Goal: Task Accomplishment & Management: Manage account settings

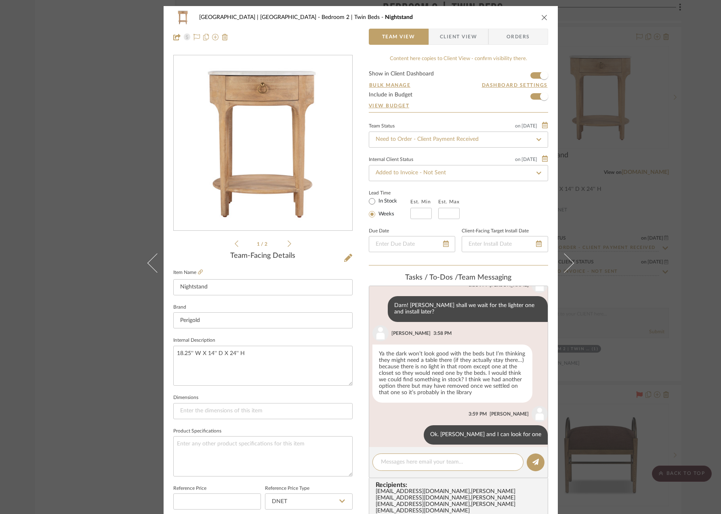
click at [541, 17] on icon "close" at bounding box center [544, 17] width 6 height 6
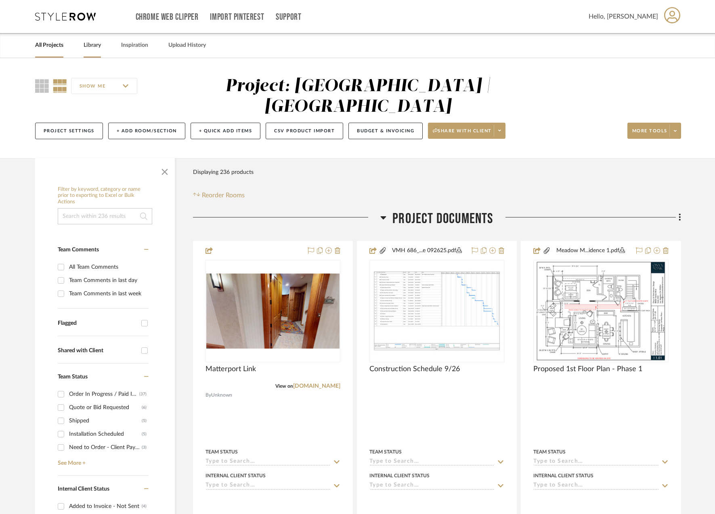
click at [92, 46] on link "Library" at bounding box center [92, 45] width 17 height 11
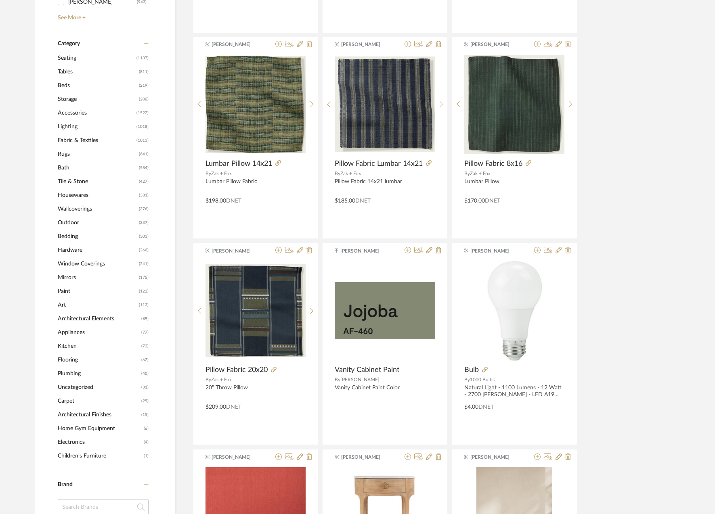
scroll to position [327, 0]
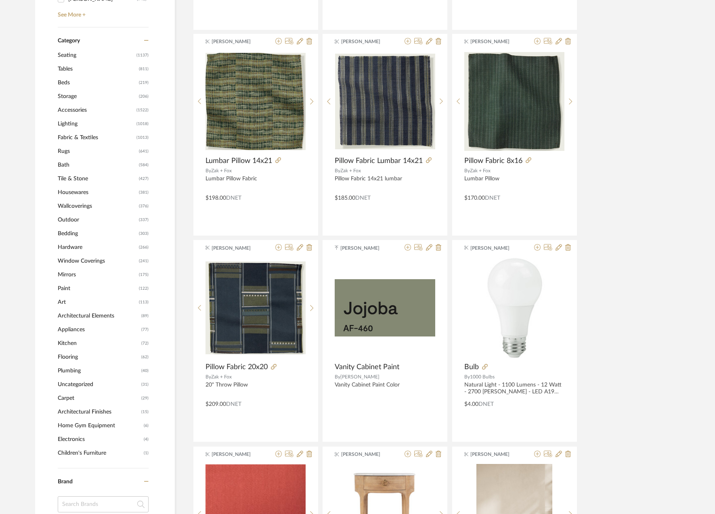
click at [59, 67] on span "Tables" at bounding box center [97, 69] width 79 height 14
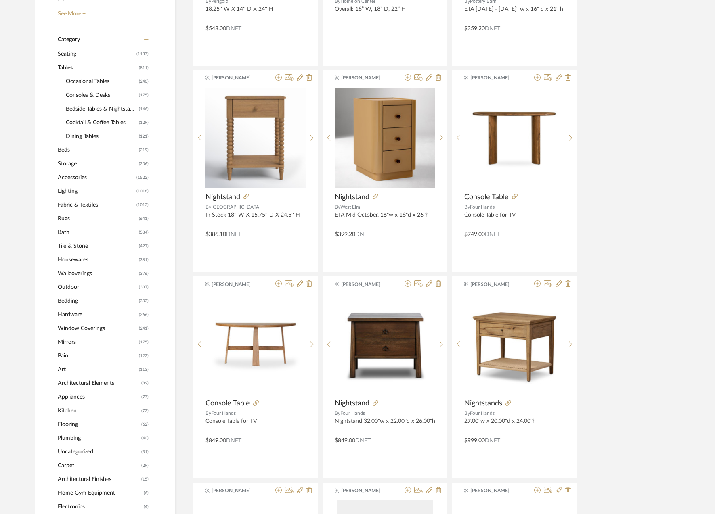
click at [85, 109] on span "Bedside Tables & Nightstands" at bounding box center [101, 109] width 71 height 14
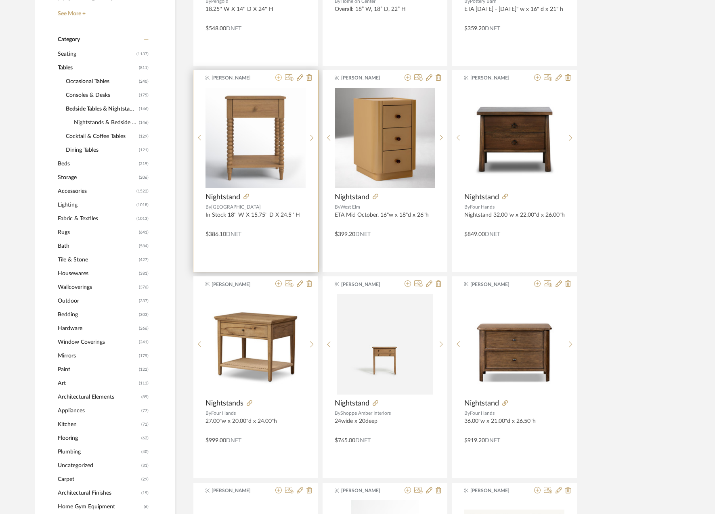
click at [278, 77] on icon at bounding box center [278, 77] width 6 height 6
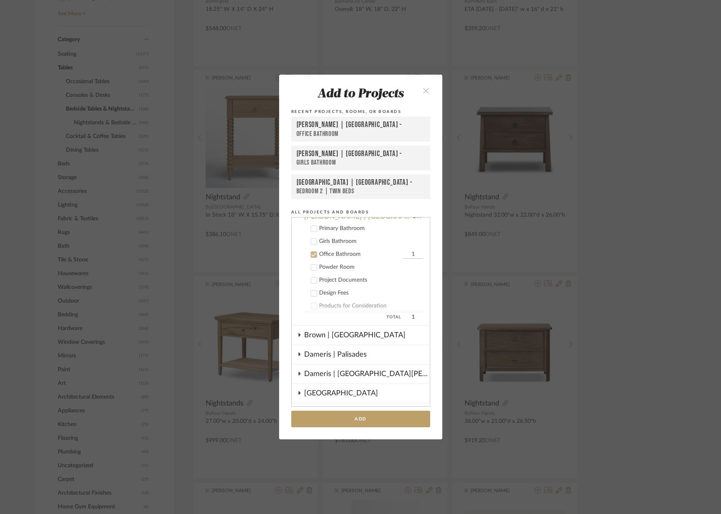
scroll to position [27, 0]
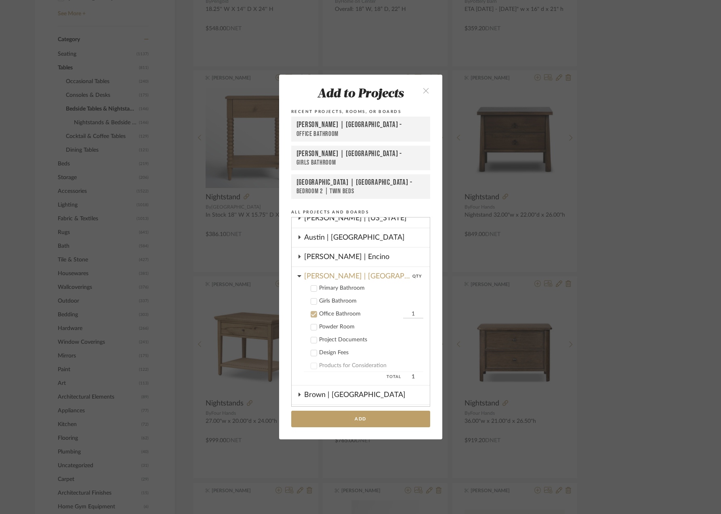
click at [311, 314] on icon at bounding box center [314, 315] width 6 height 6
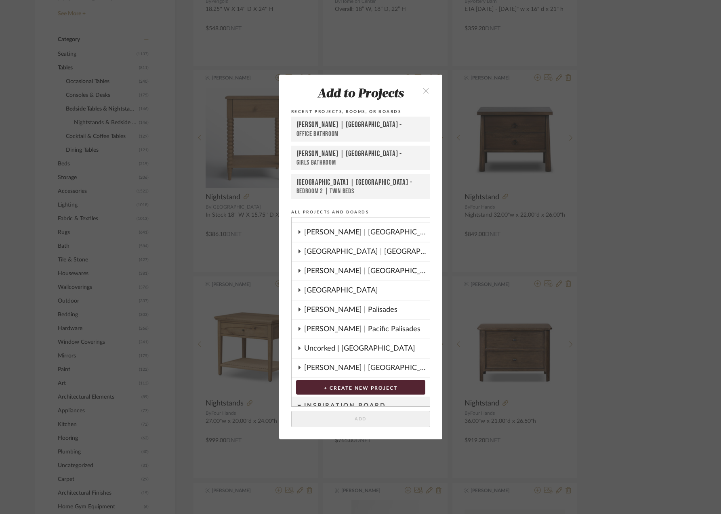
scroll to position [310, 0]
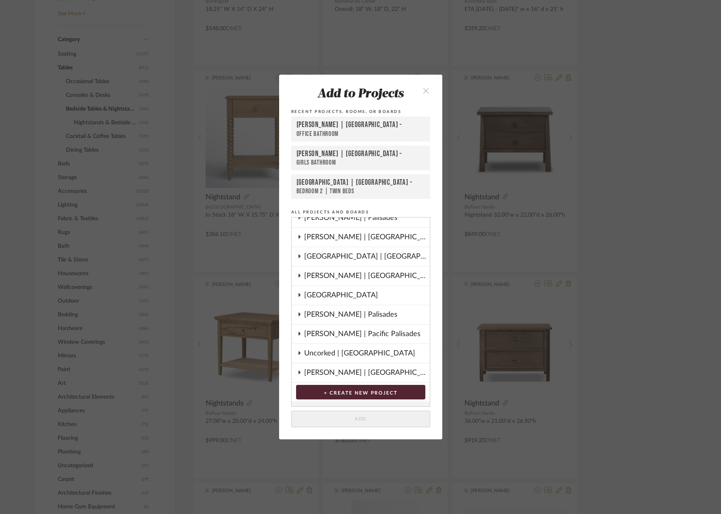
click at [317, 258] on div "[GEOGRAPHIC_DATA] | [GEOGRAPHIC_DATA]" at bounding box center [367, 256] width 126 height 19
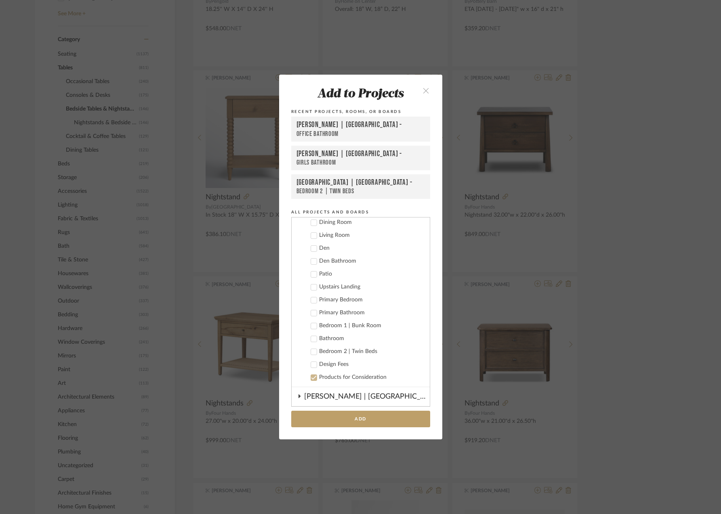
scroll to position [440, 0]
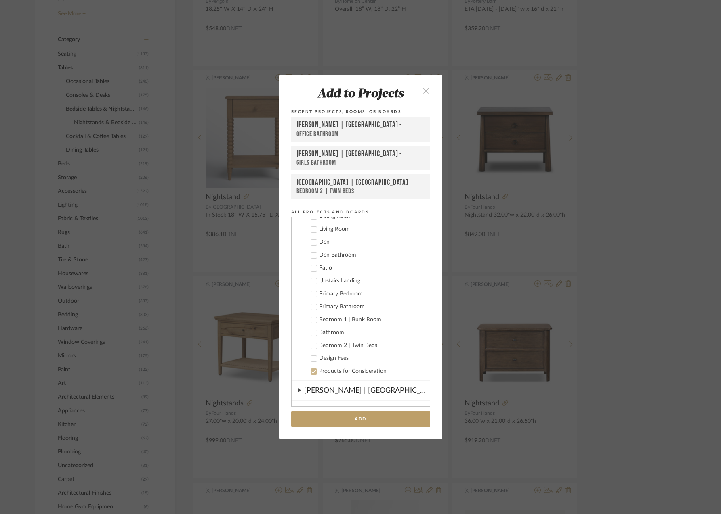
click at [311, 346] on icon at bounding box center [313, 346] width 5 height 4
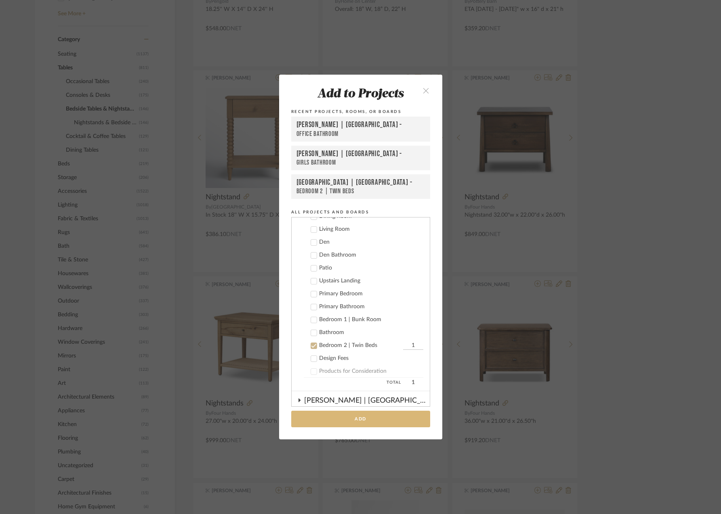
click at [336, 421] on button "Add" at bounding box center [360, 419] width 139 height 17
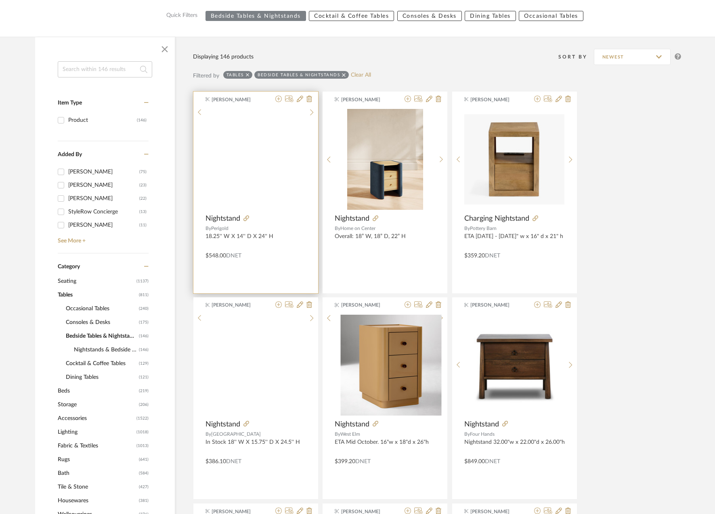
scroll to position [86, 0]
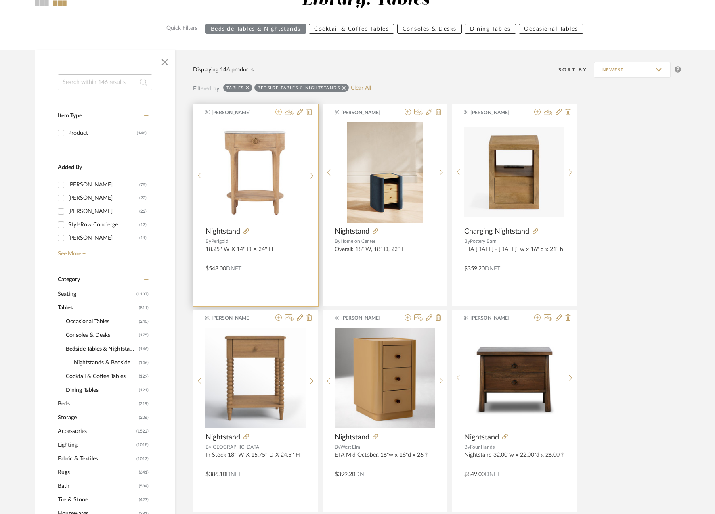
click at [278, 112] on icon at bounding box center [278, 112] width 6 height 6
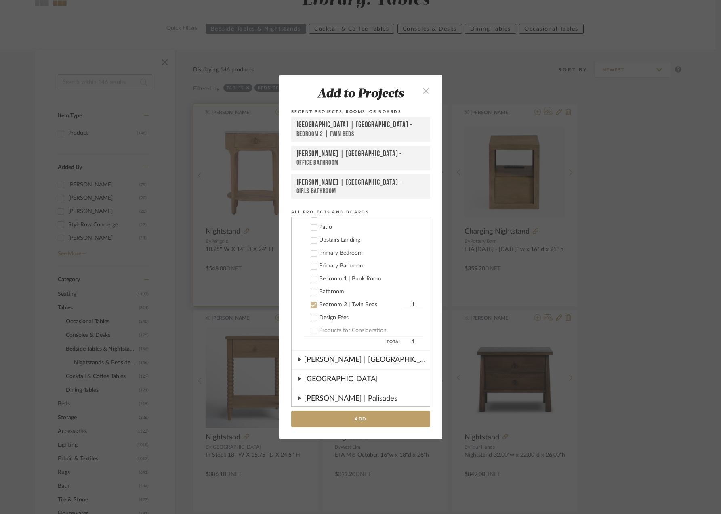
scroll to position [472, 0]
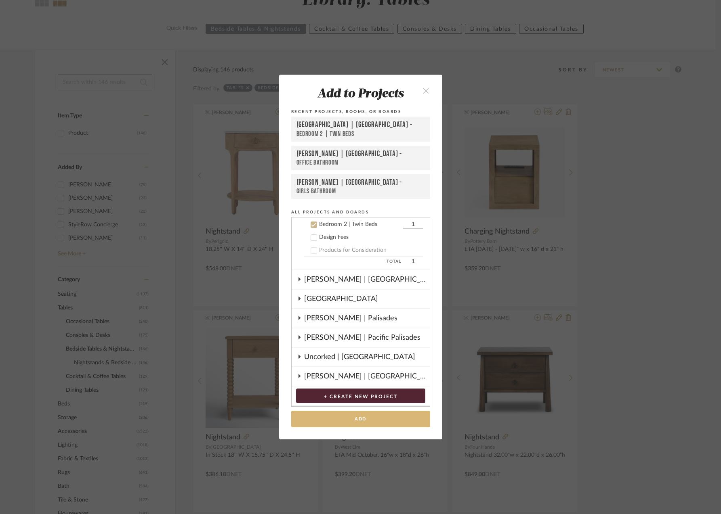
click at [344, 419] on button "Add" at bounding box center [360, 419] width 139 height 17
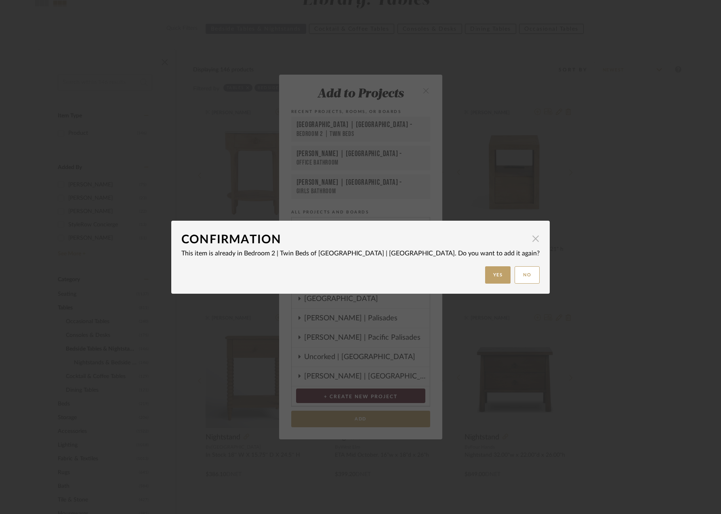
click at [527, 239] on span "button" at bounding box center [535, 239] width 16 height 16
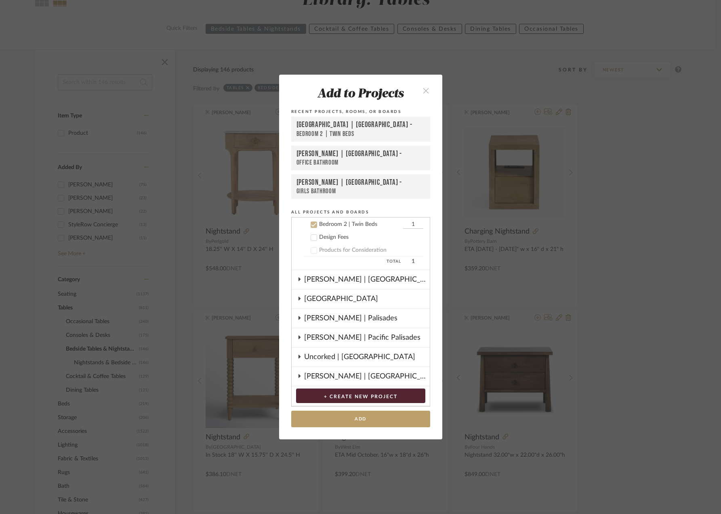
click at [424, 89] on icon "close" at bounding box center [426, 90] width 7 height 7
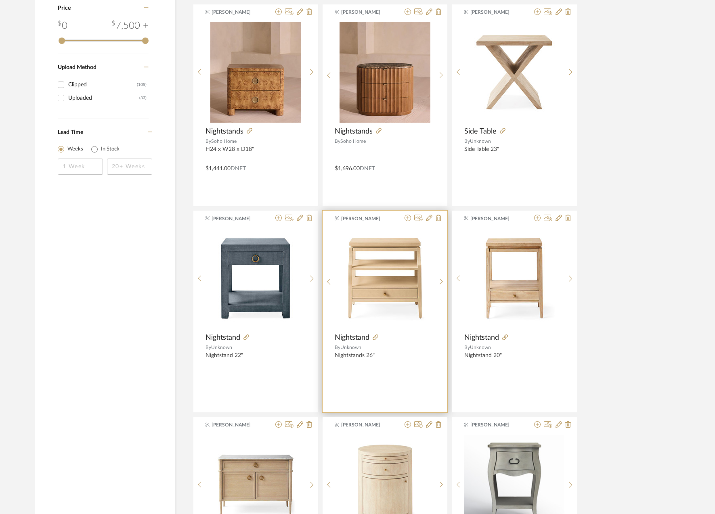
scroll to position [1222, 0]
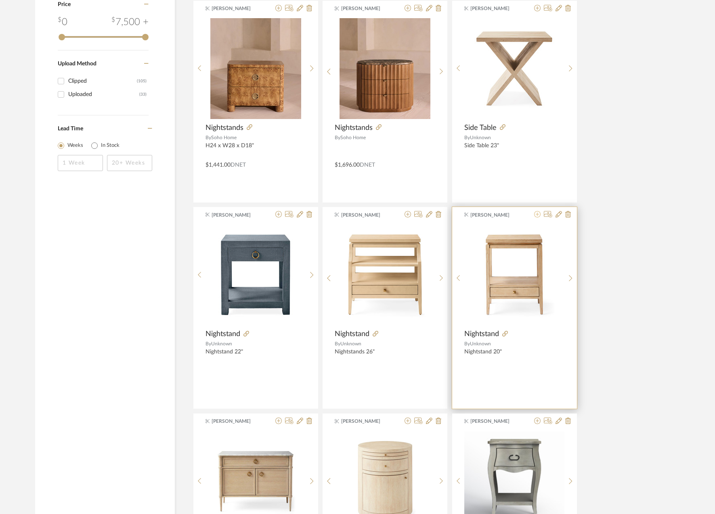
click at [538, 217] on icon at bounding box center [537, 214] width 6 height 6
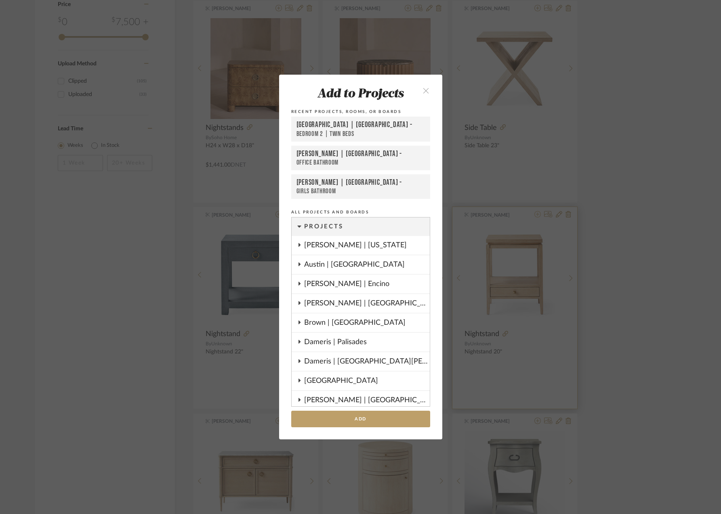
scroll to position [472, 0]
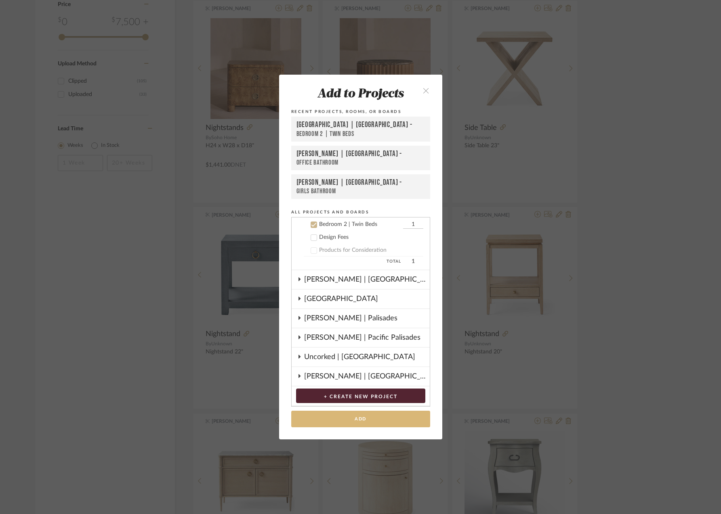
click at [354, 423] on button "Add" at bounding box center [360, 419] width 139 height 17
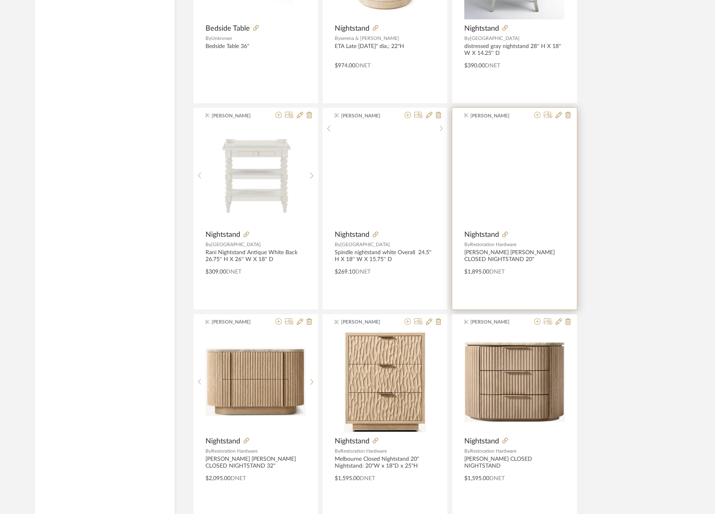
scroll to position [1728, 0]
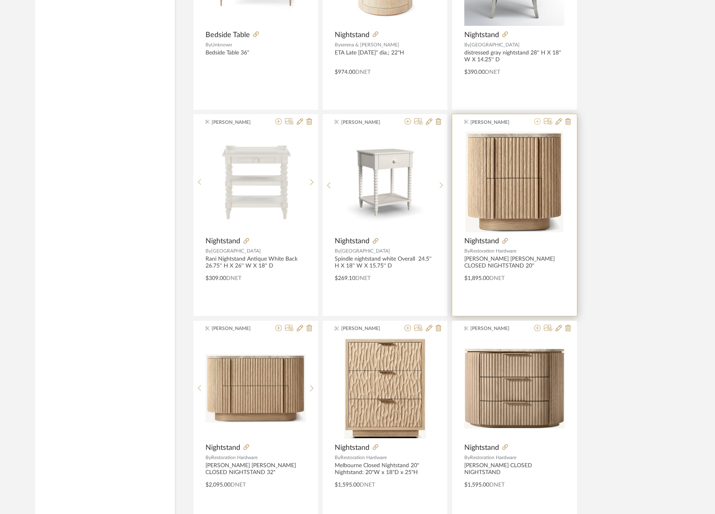
click at [537, 121] on icon at bounding box center [537, 121] width 6 height 6
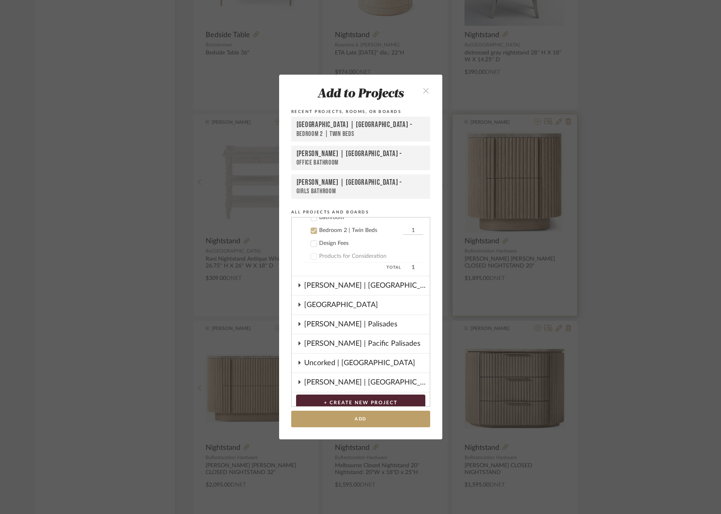
scroll to position [472, 0]
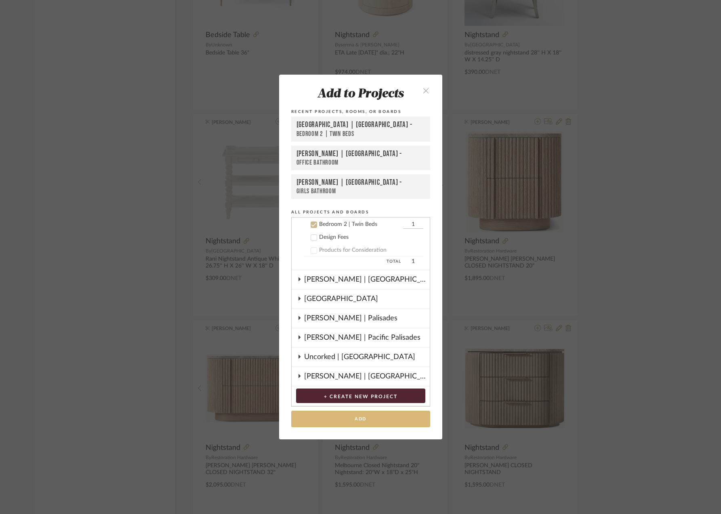
click at [332, 415] on button "Add" at bounding box center [360, 419] width 139 height 17
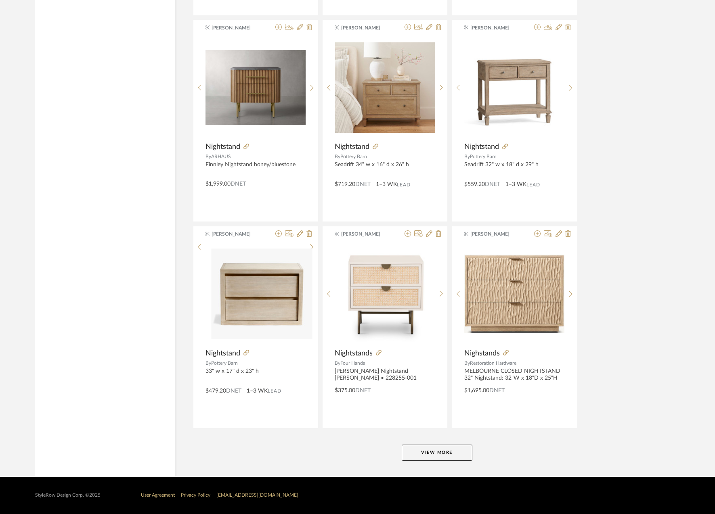
scroll to position [2236, 0]
click at [423, 451] on button "View More" at bounding box center [437, 453] width 71 height 16
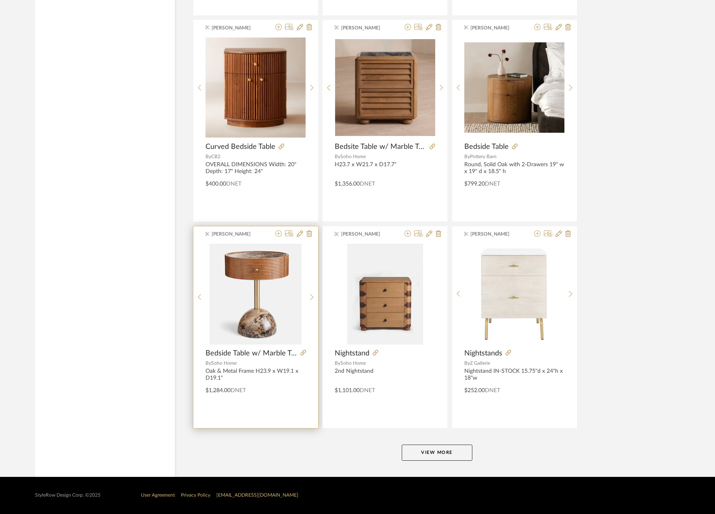
scroll to position [4714, 0]
click at [437, 455] on button "View More" at bounding box center [437, 453] width 71 height 16
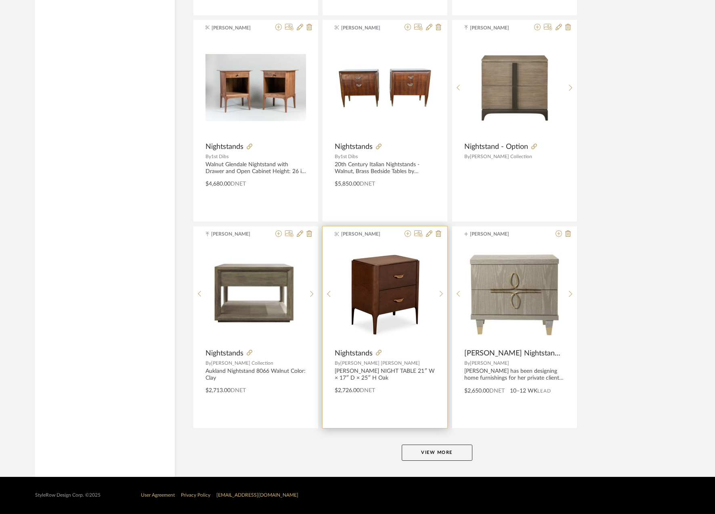
scroll to position [7192, 0]
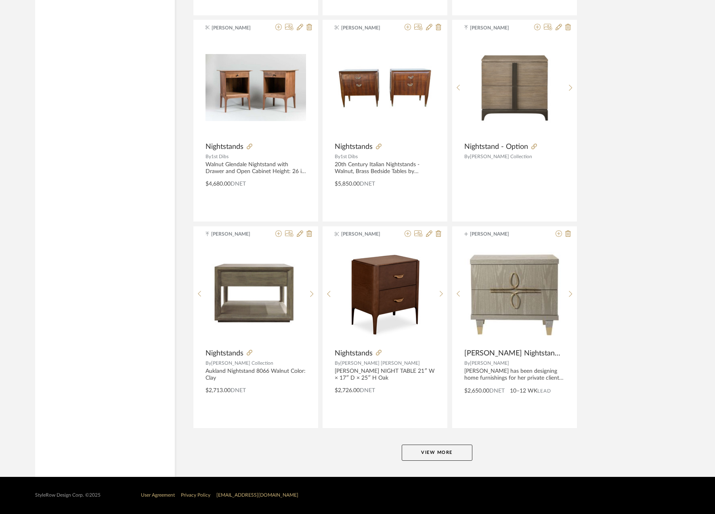
click at [425, 451] on button "View More" at bounding box center [437, 453] width 71 height 16
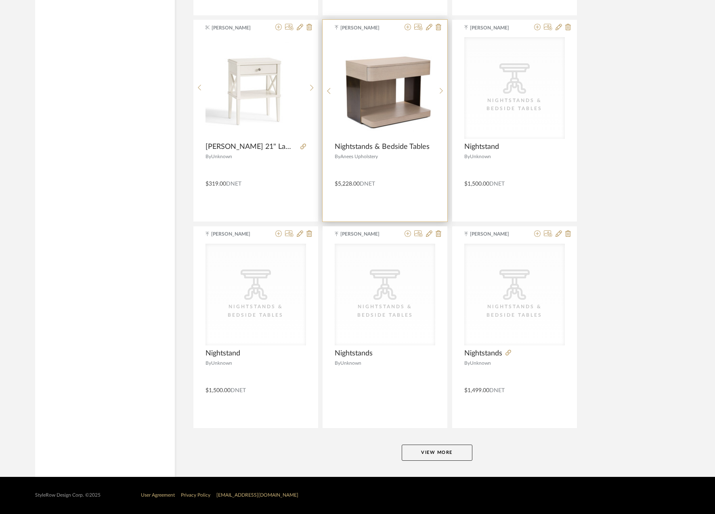
scroll to position [9667, 0]
